Goal: Task Accomplishment & Management: Use online tool/utility

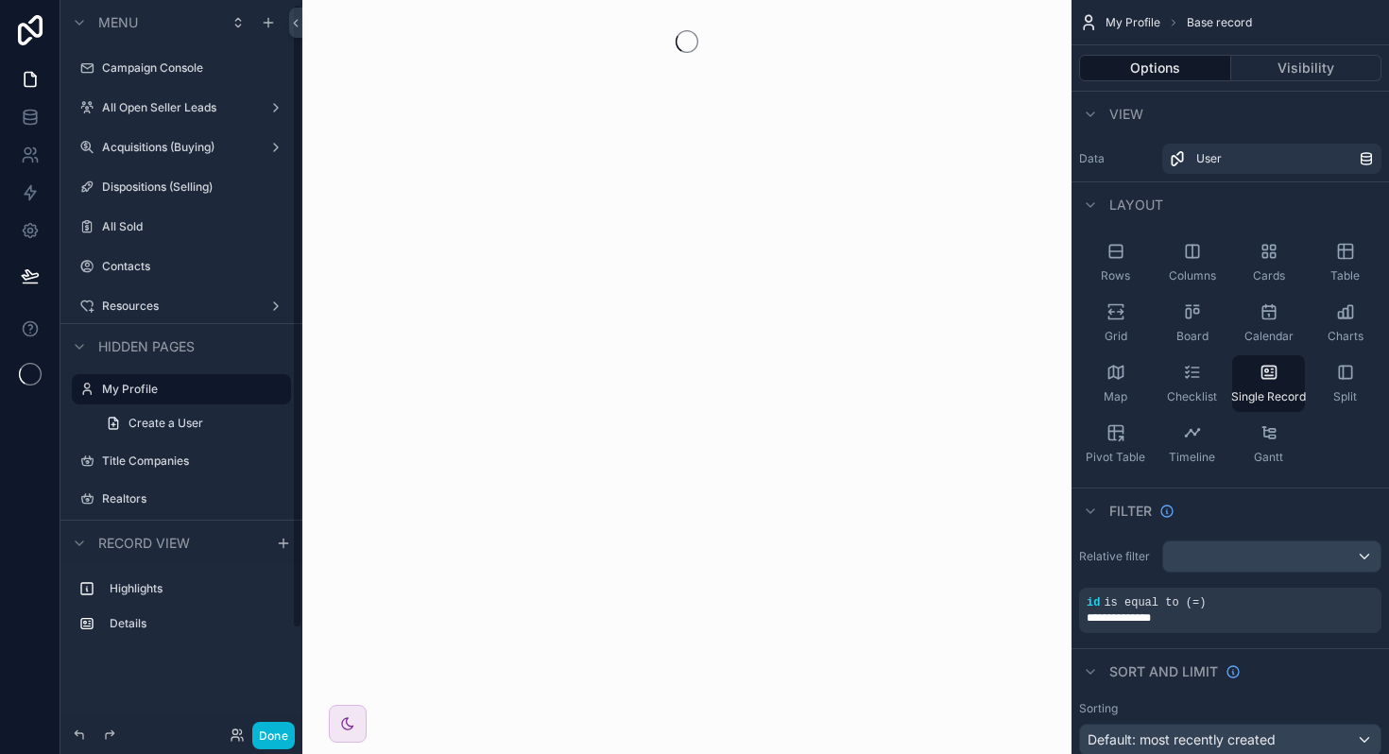
scroll to position [5, 0]
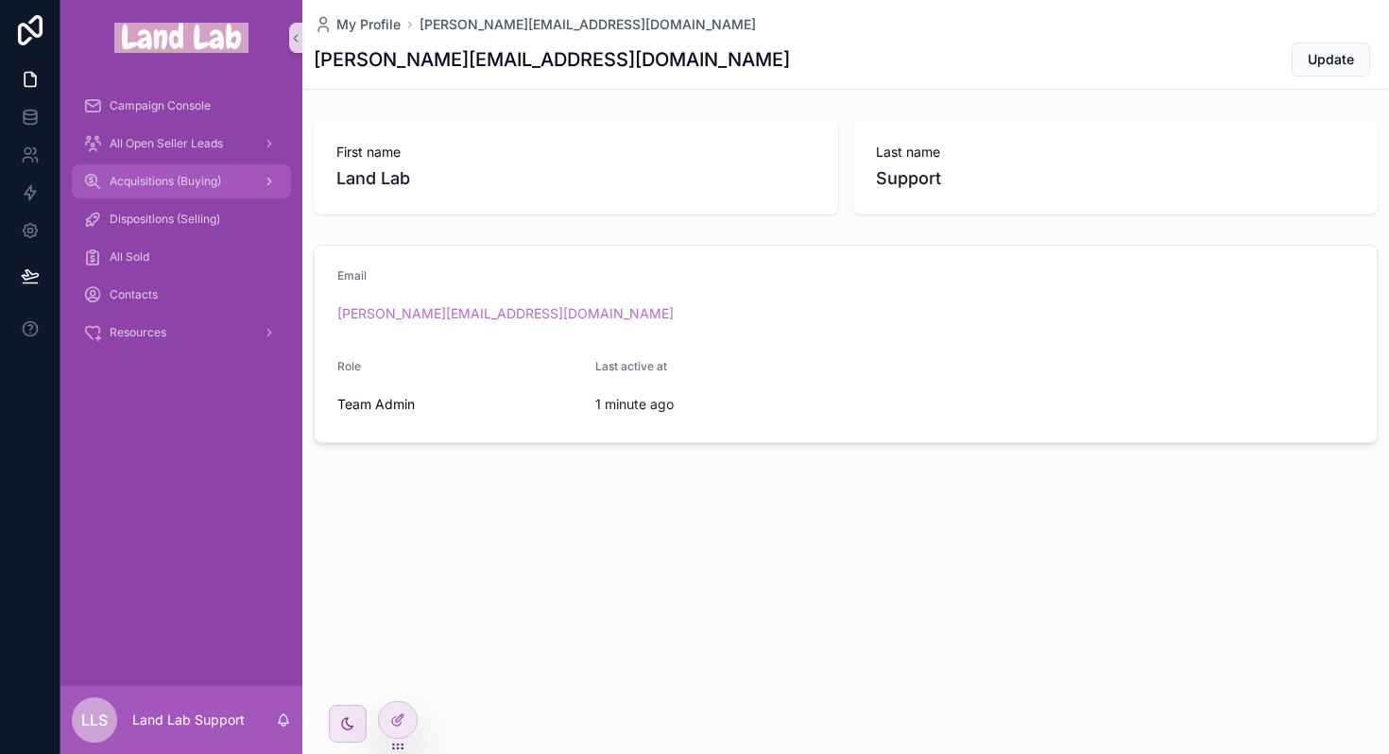
click at [163, 185] on span "Acquisitions (Buying)" at bounding box center [165, 181] width 111 height 15
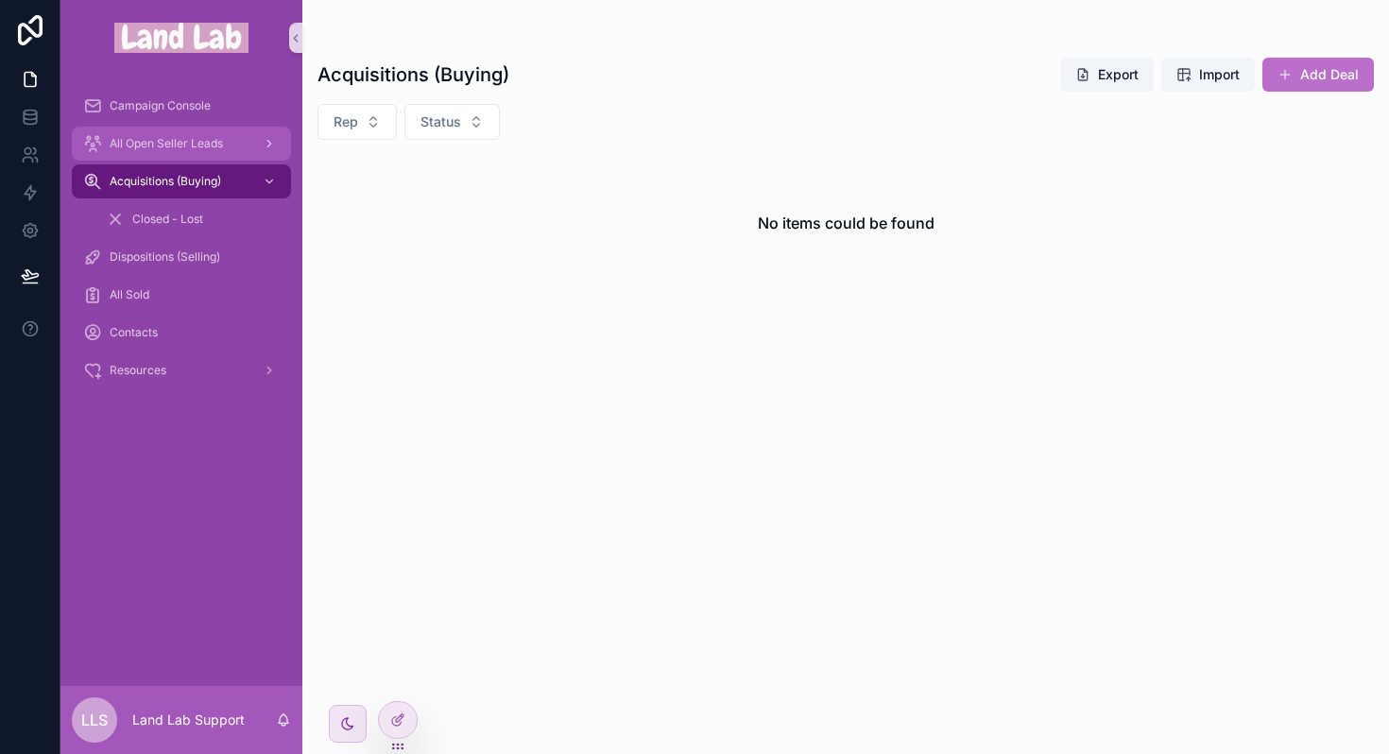
click at [163, 145] on span "All Open Seller Leads" at bounding box center [166, 143] width 113 height 15
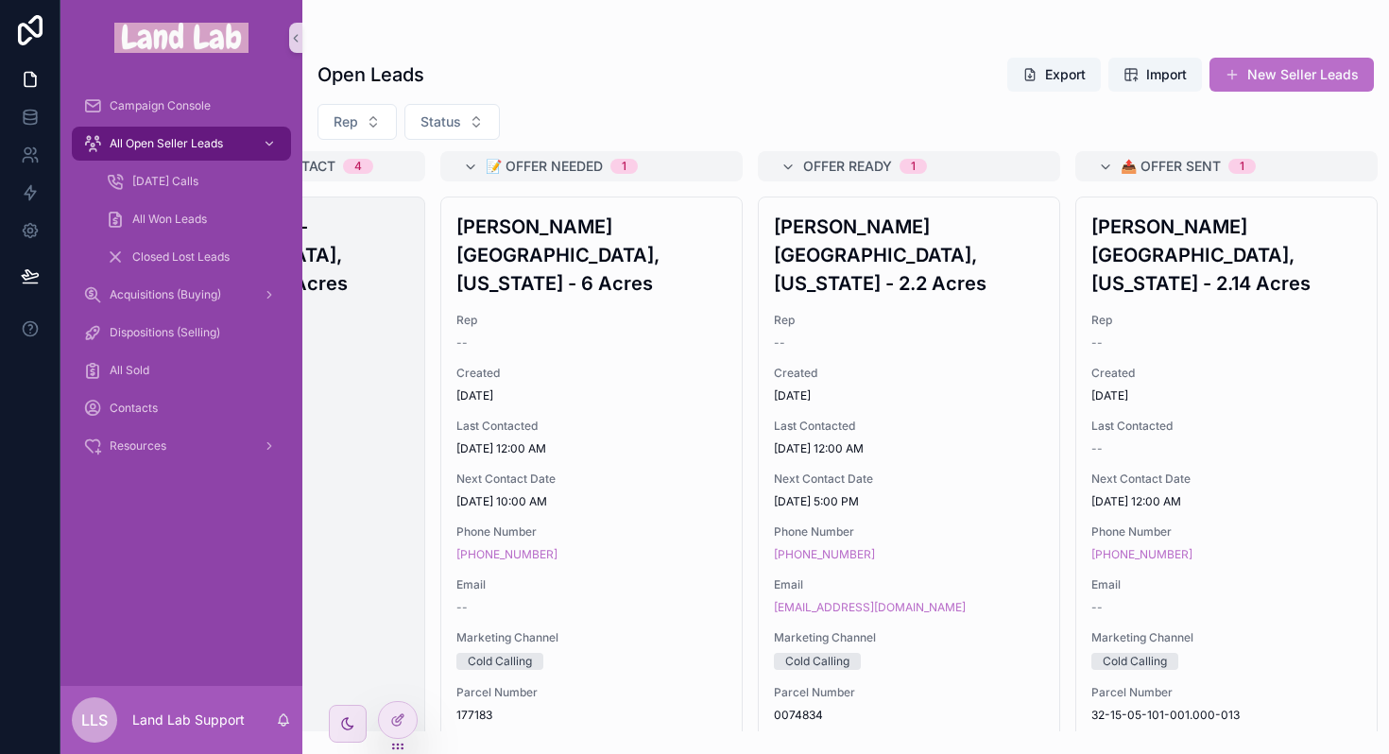
scroll to position [0, 535]
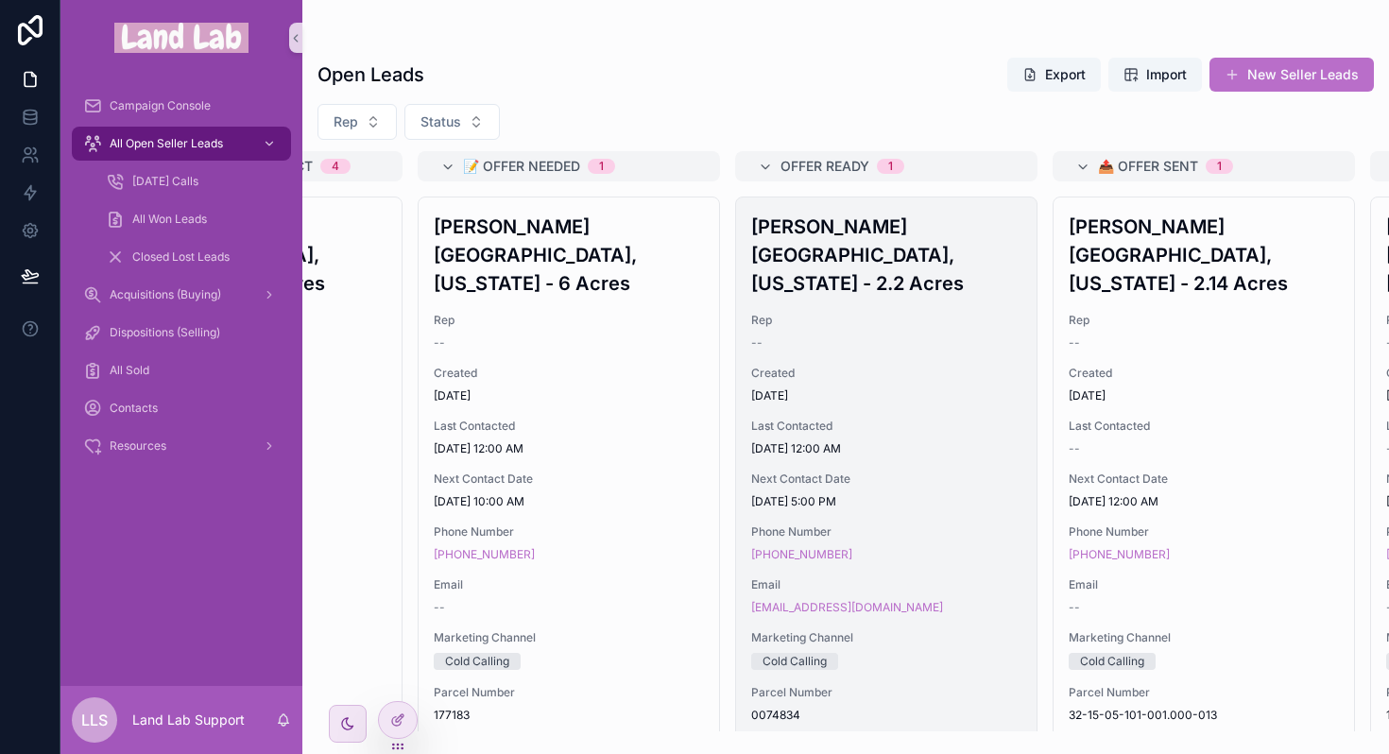
click at [883, 370] on span "Created" at bounding box center [886, 373] width 270 height 15
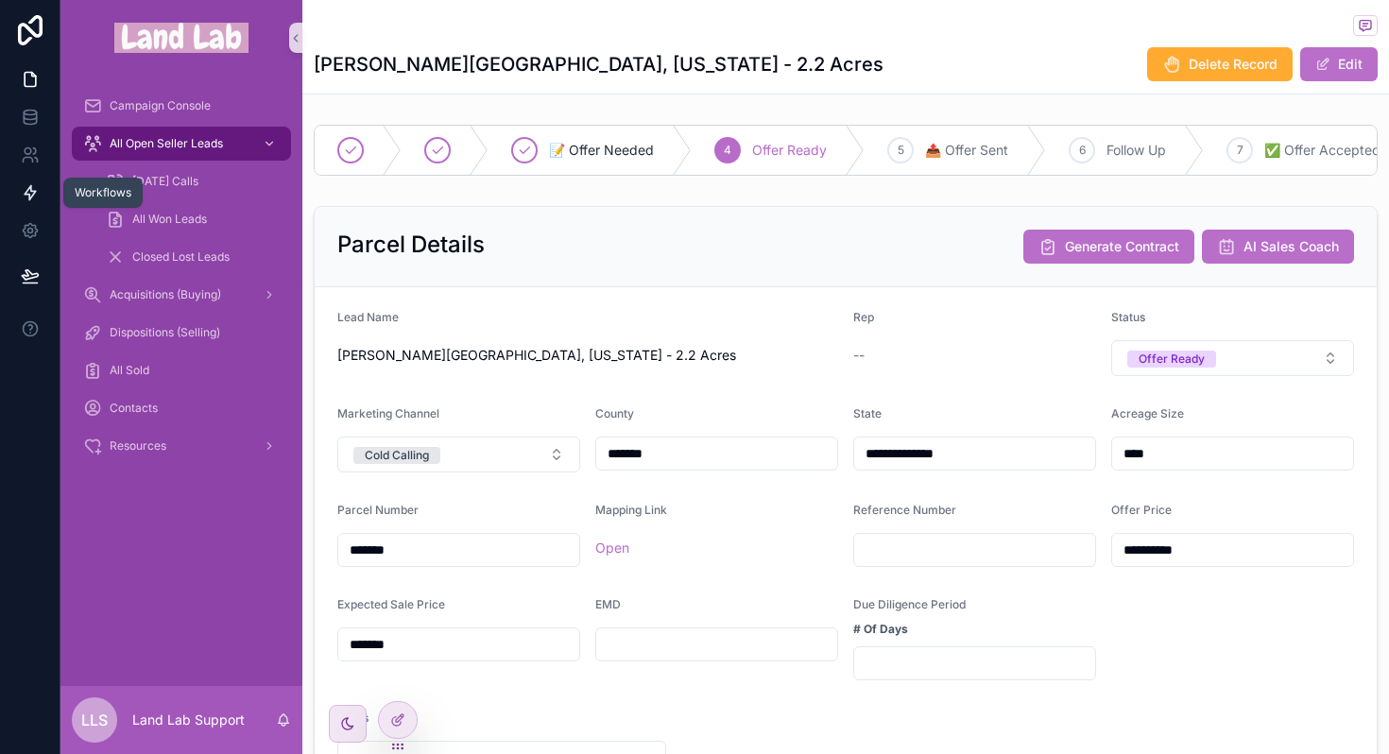
click at [34, 178] on link at bounding box center [30, 193] width 60 height 38
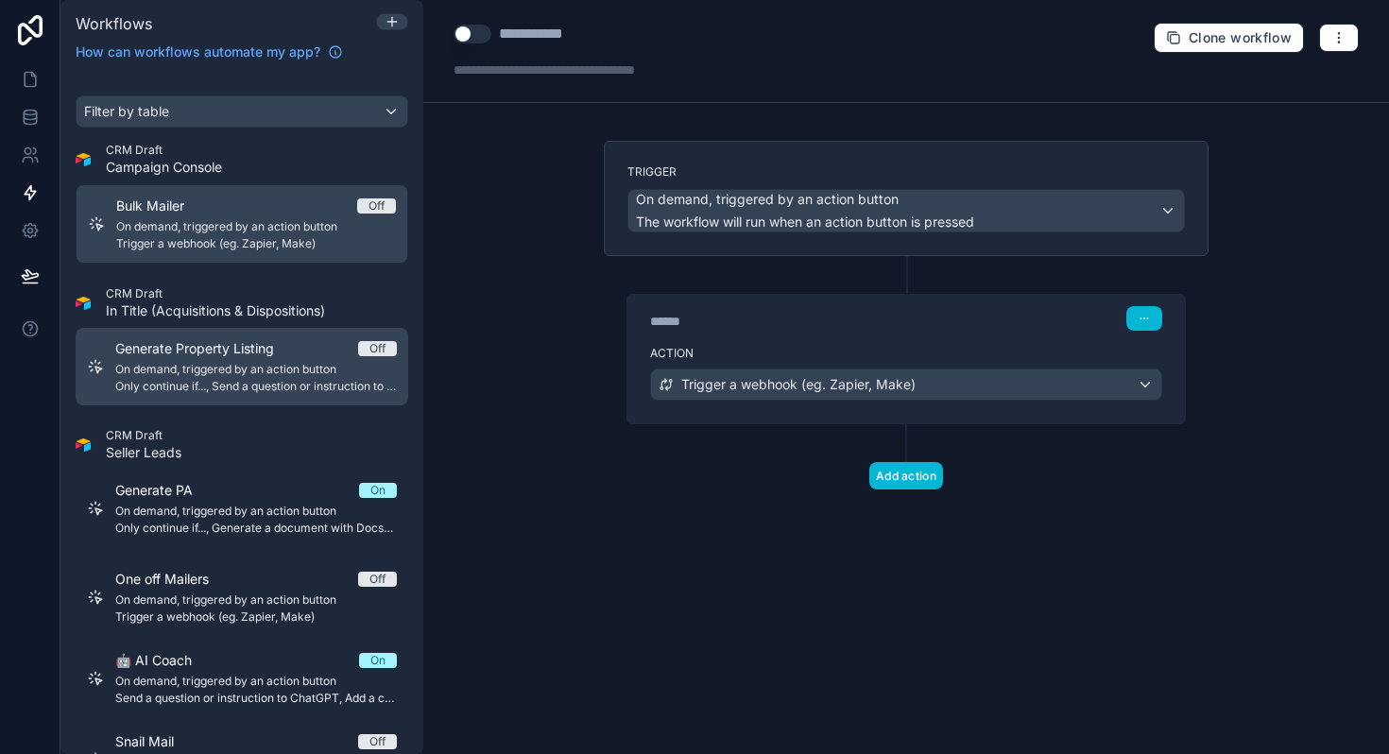
click at [386, 352] on span "Off" at bounding box center [377, 348] width 39 height 15
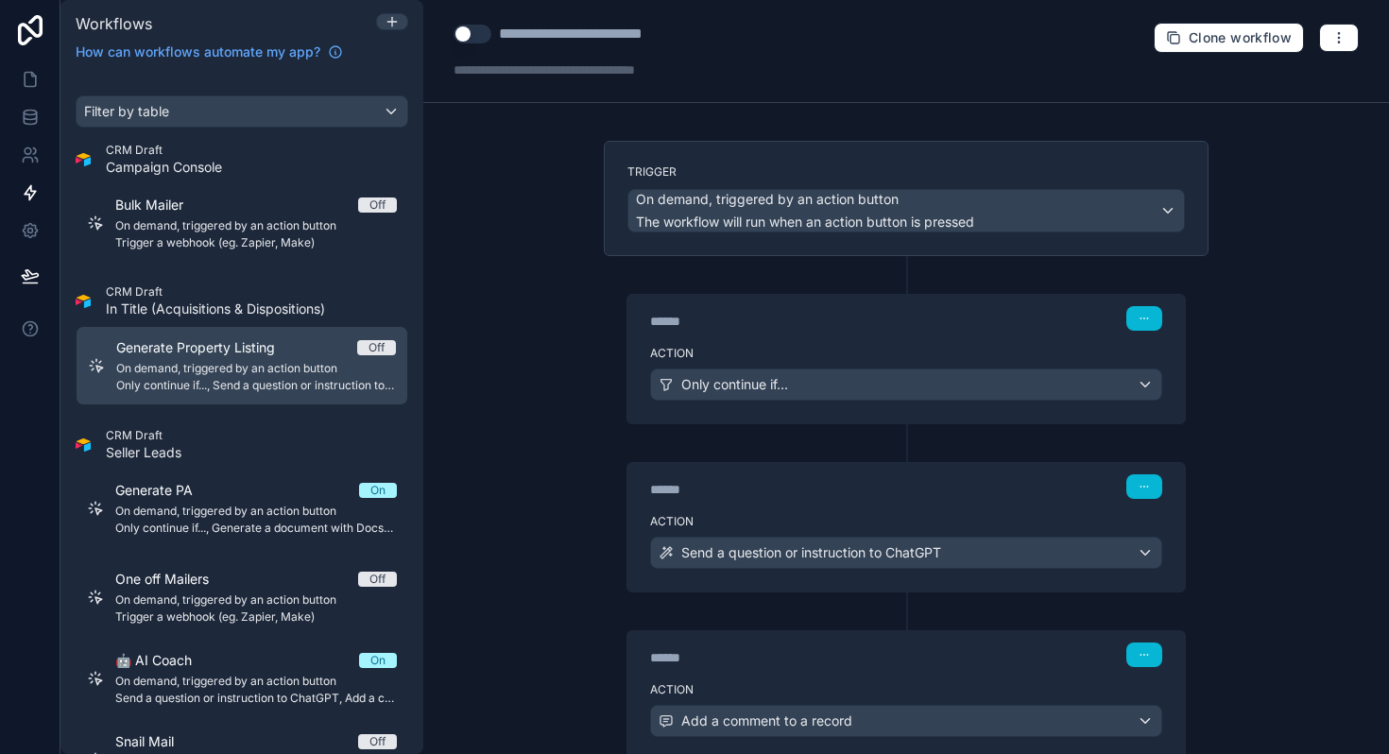
click at [478, 26] on button "Use setting" at bounding box center [472, 34] width 38 height 19
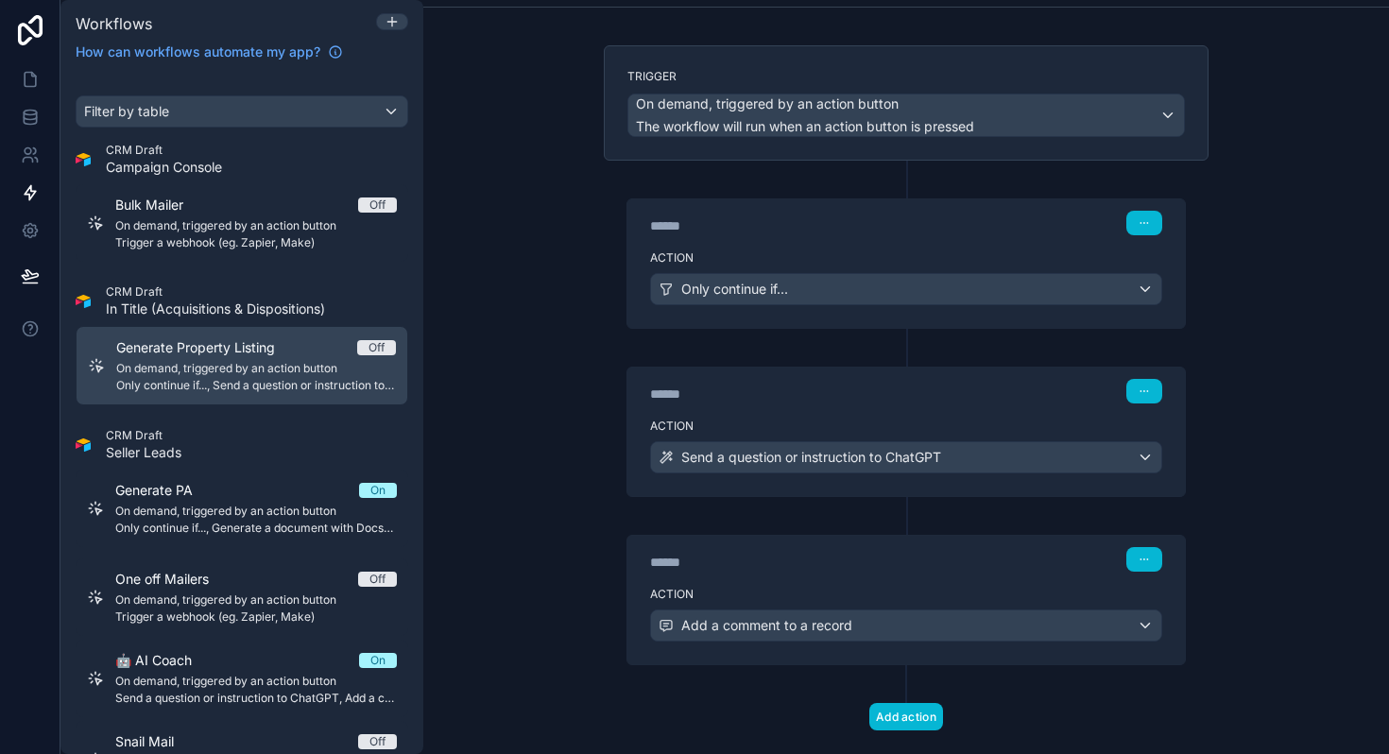
scroll to position [131, 0]
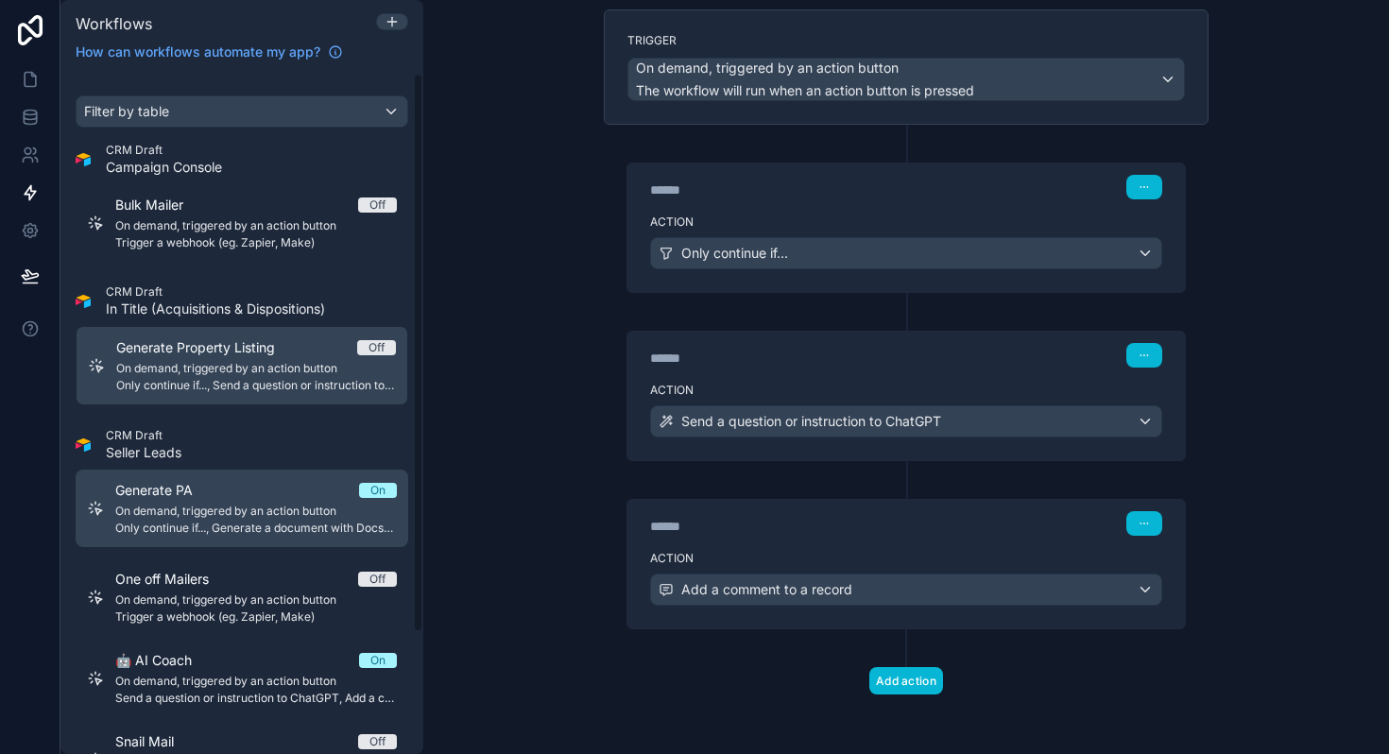
click at [240, 501] on div "Generate PA On On demand, triggered by an action button Only continue if..., Ge…" at bounding box center [256, 508] width 282 height 55
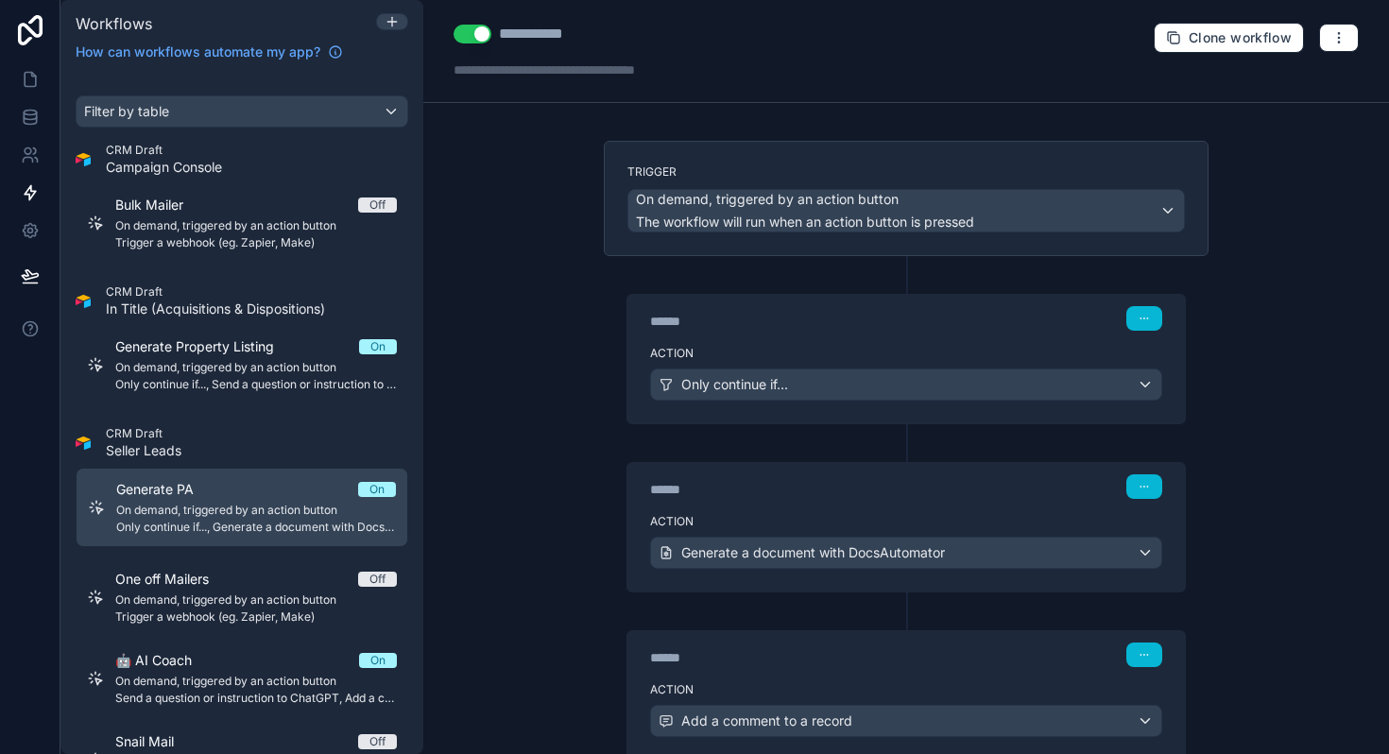
scroll to position [131, 0]
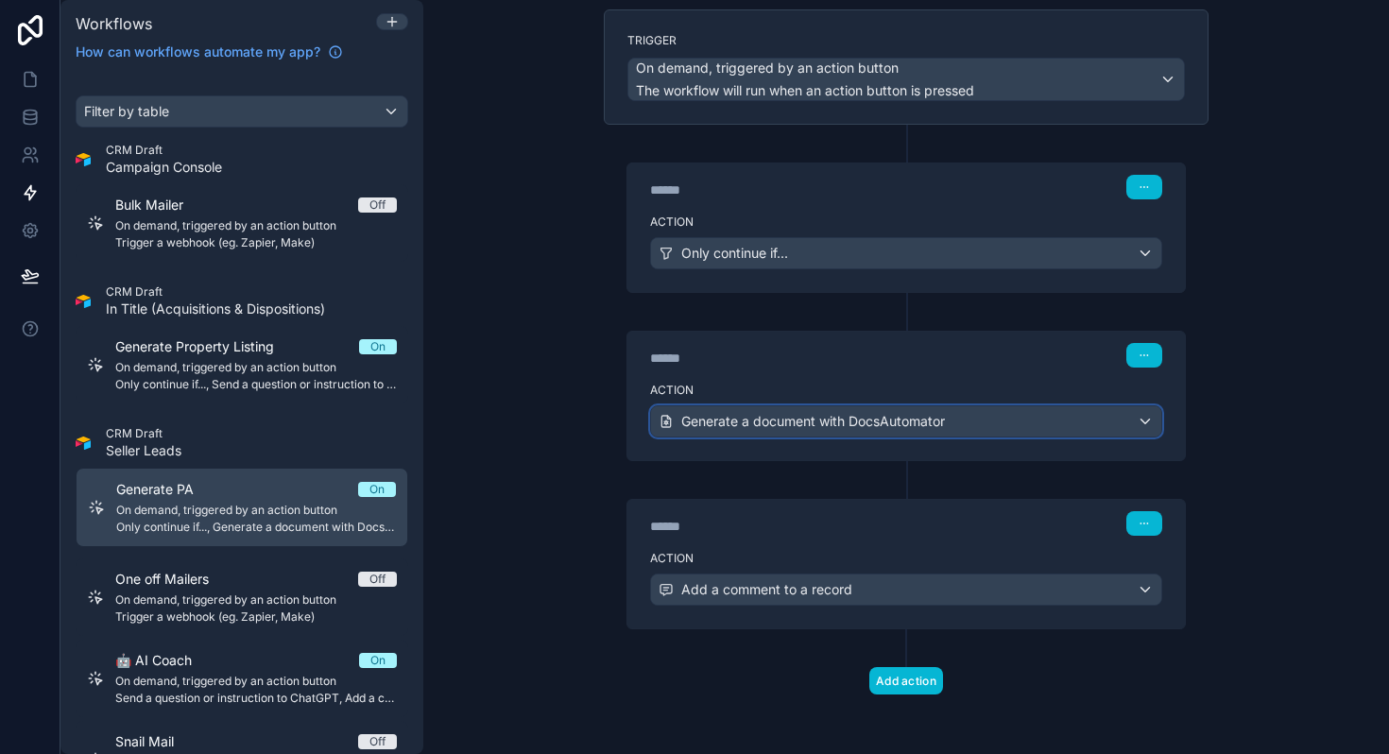
click at [774, 415] on span "Generate a document with DocsAutomator" at bounding box center [813, 421] width 264 height 19
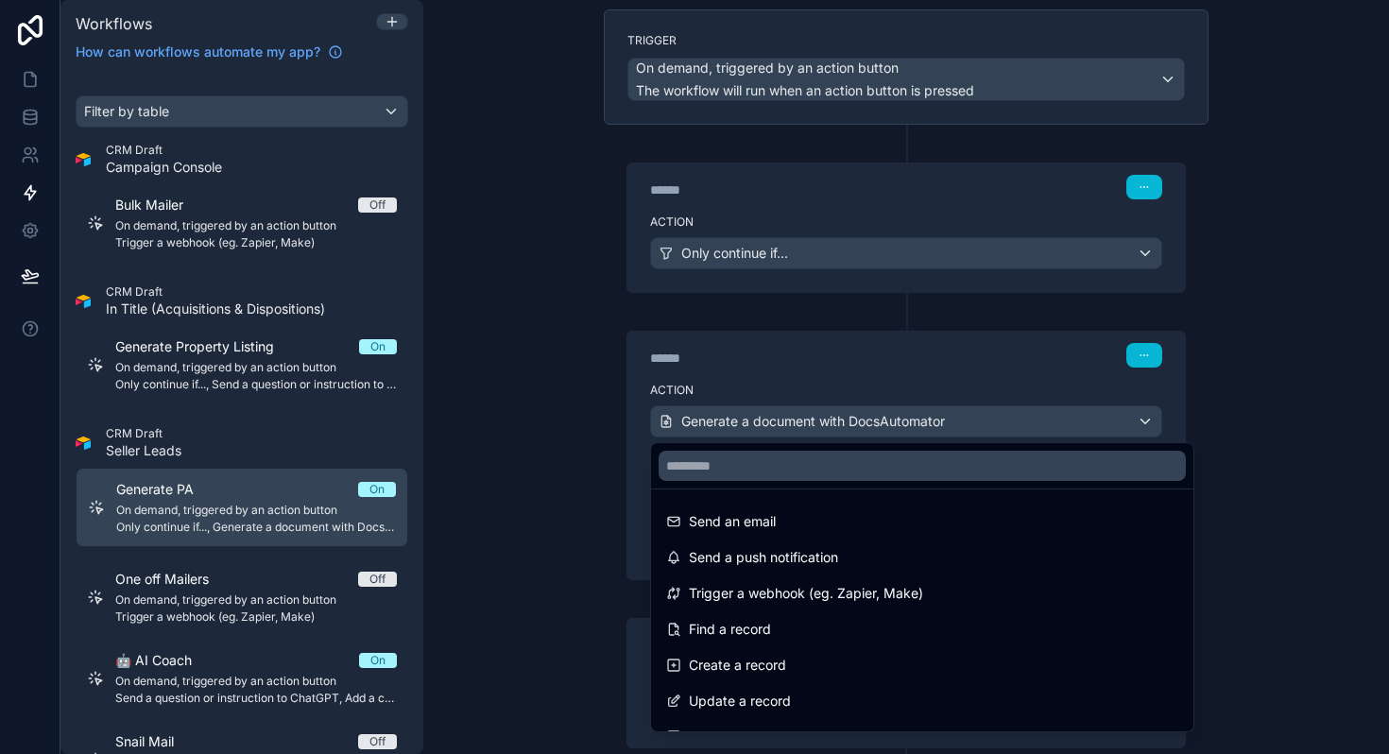
click at [526, 409] on div at bounding box center [694, 377] width 1389 height 754
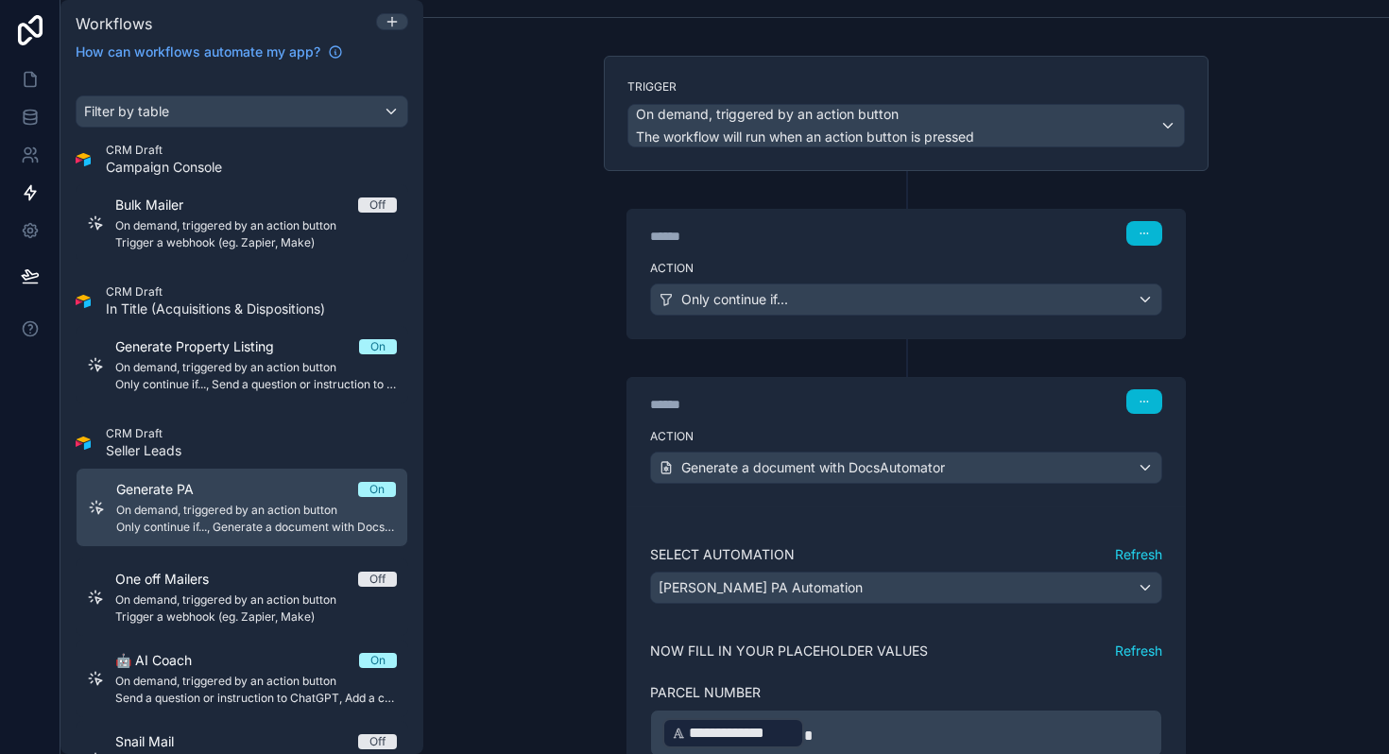
scroll to position [53, 0]
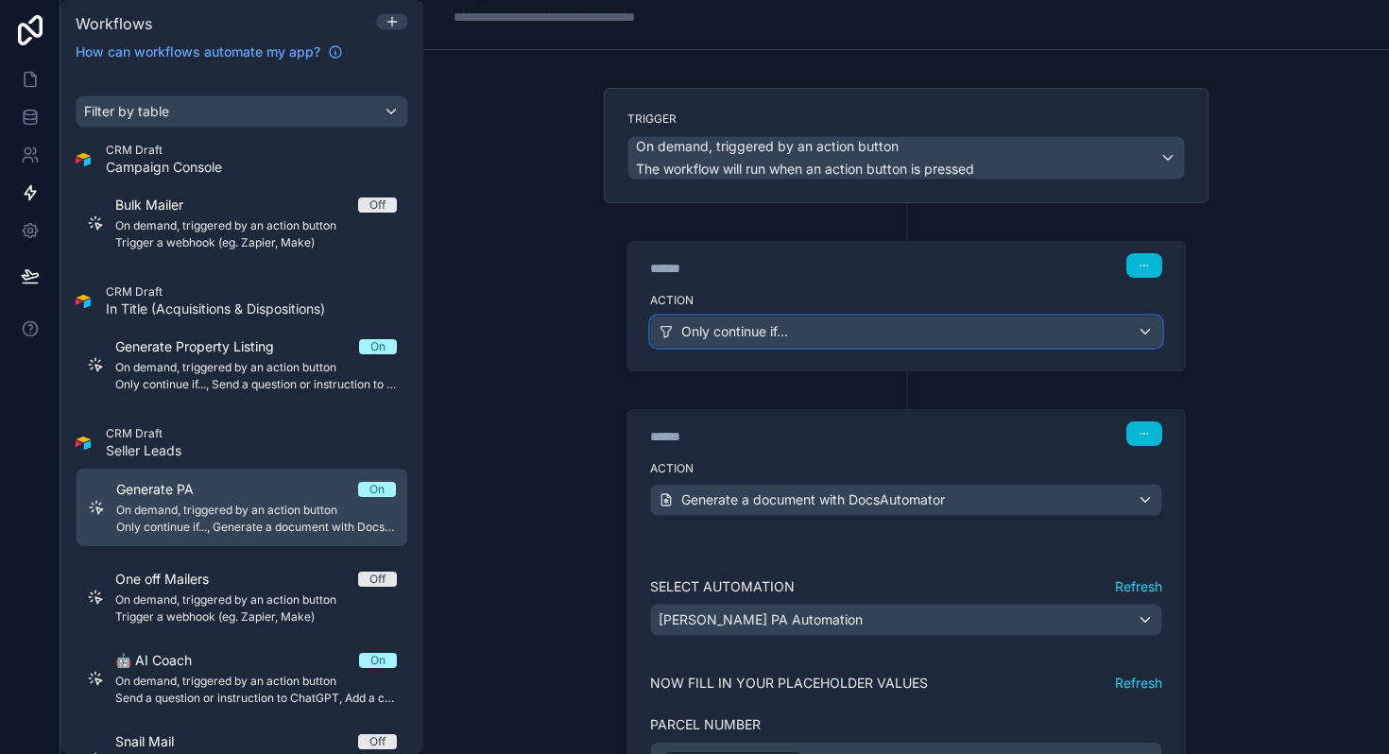
click at [735, 324] on span "Only continue if..." at bounding box center [734, 331] width 107 height 19
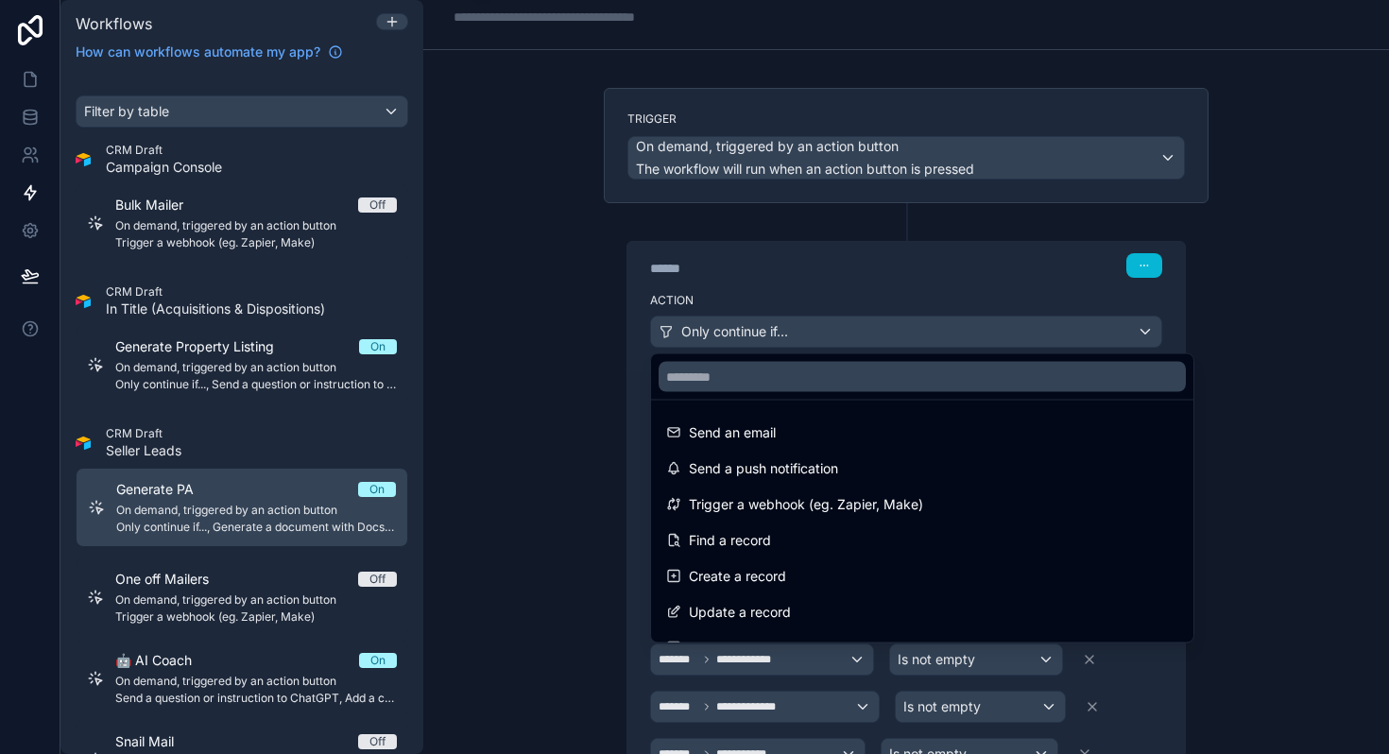
click at [575, 332] on div at bounding box center [694, 377] width 1389 height 754
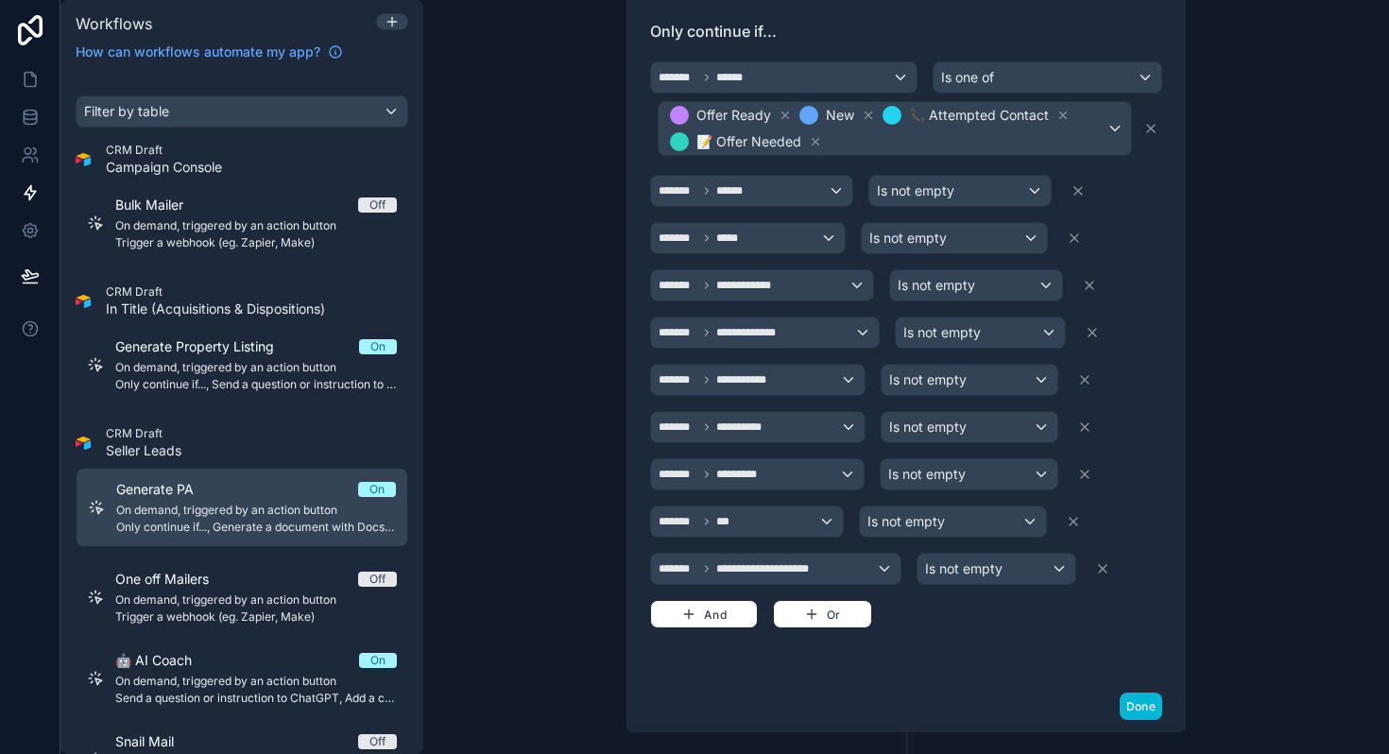
scroll to position [429, 0]
